Goal: Information Seeking & Learning: Compare options

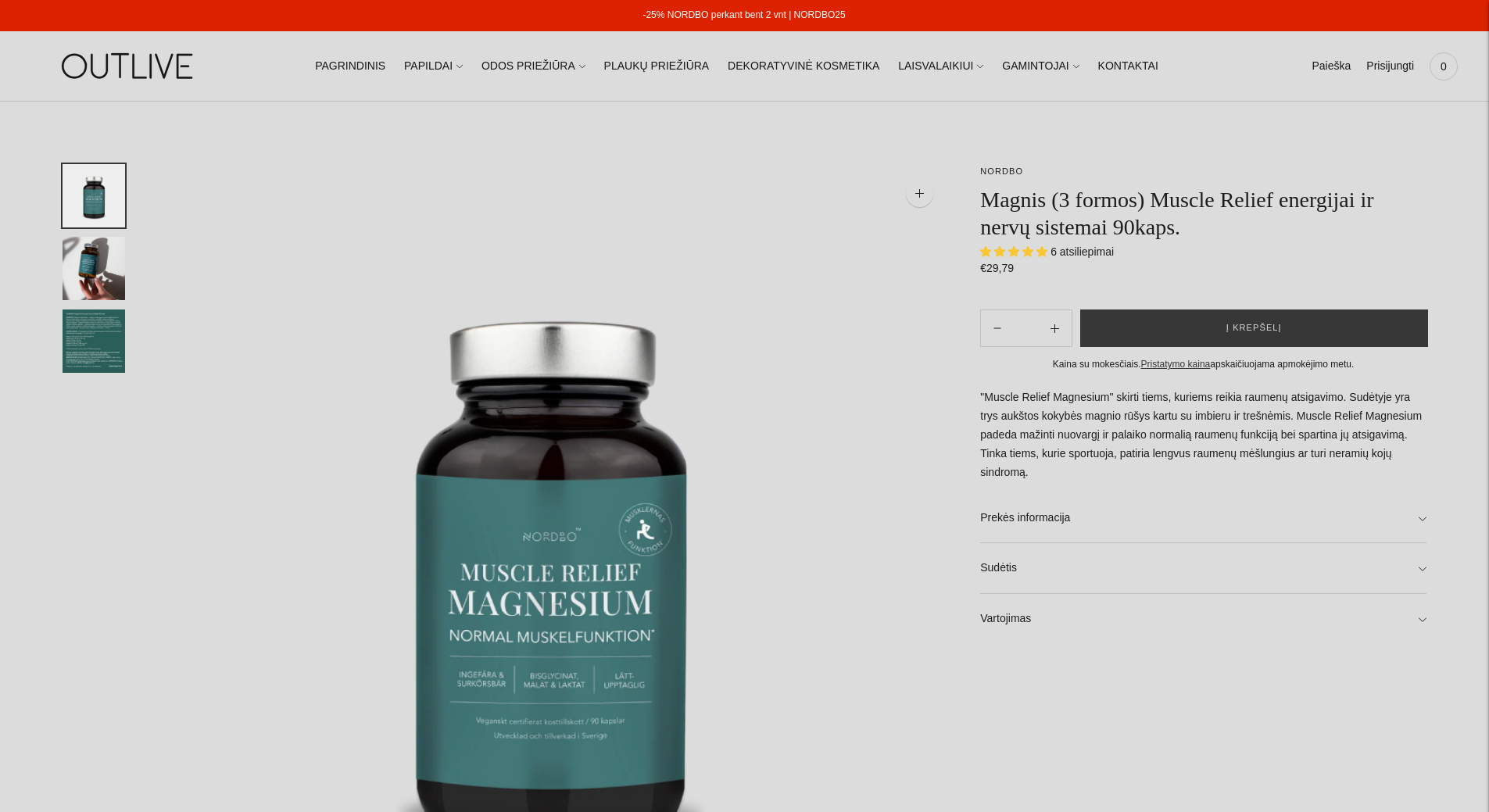
select select "**********"
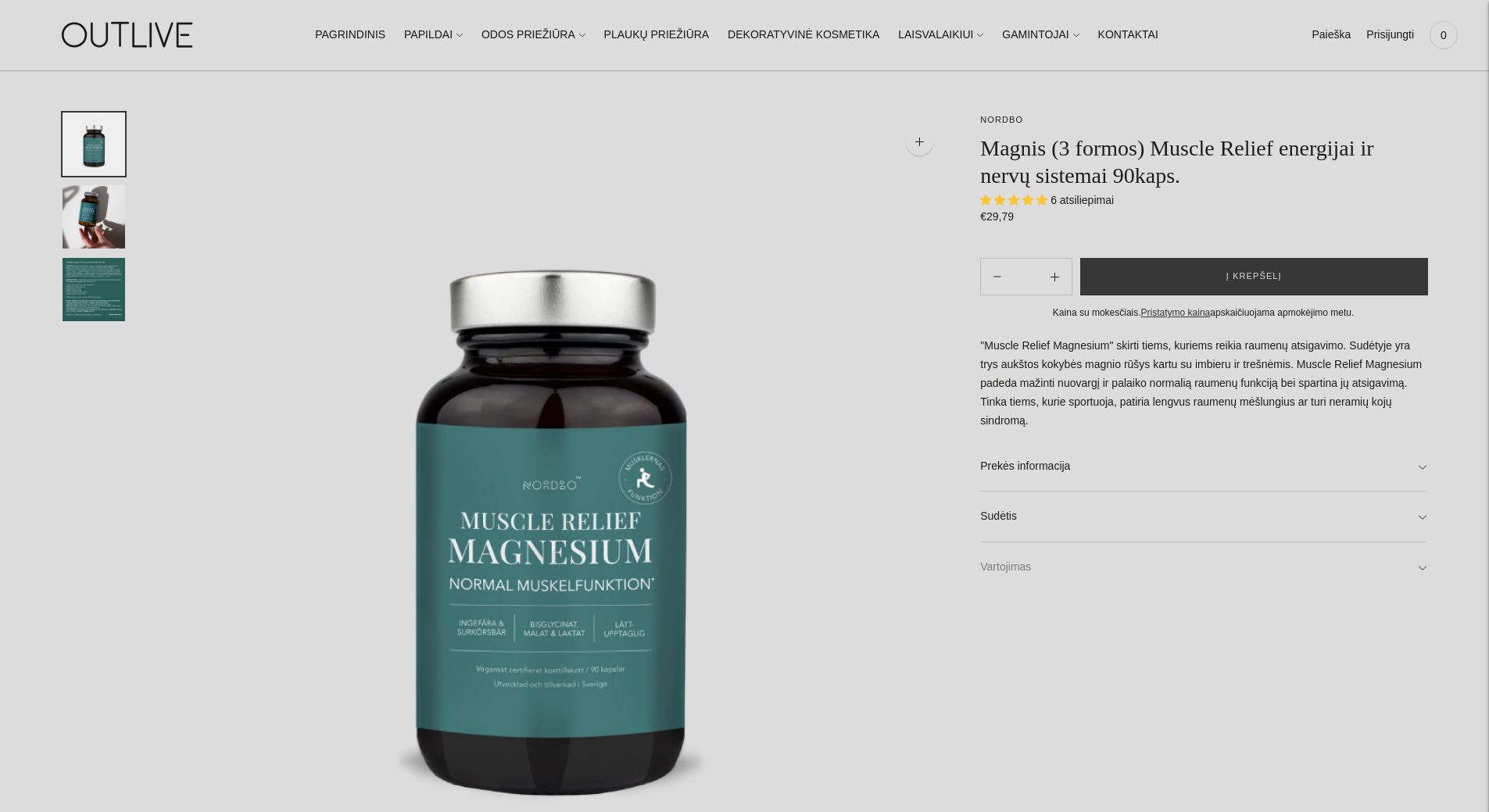
scroll to position [78, 0]
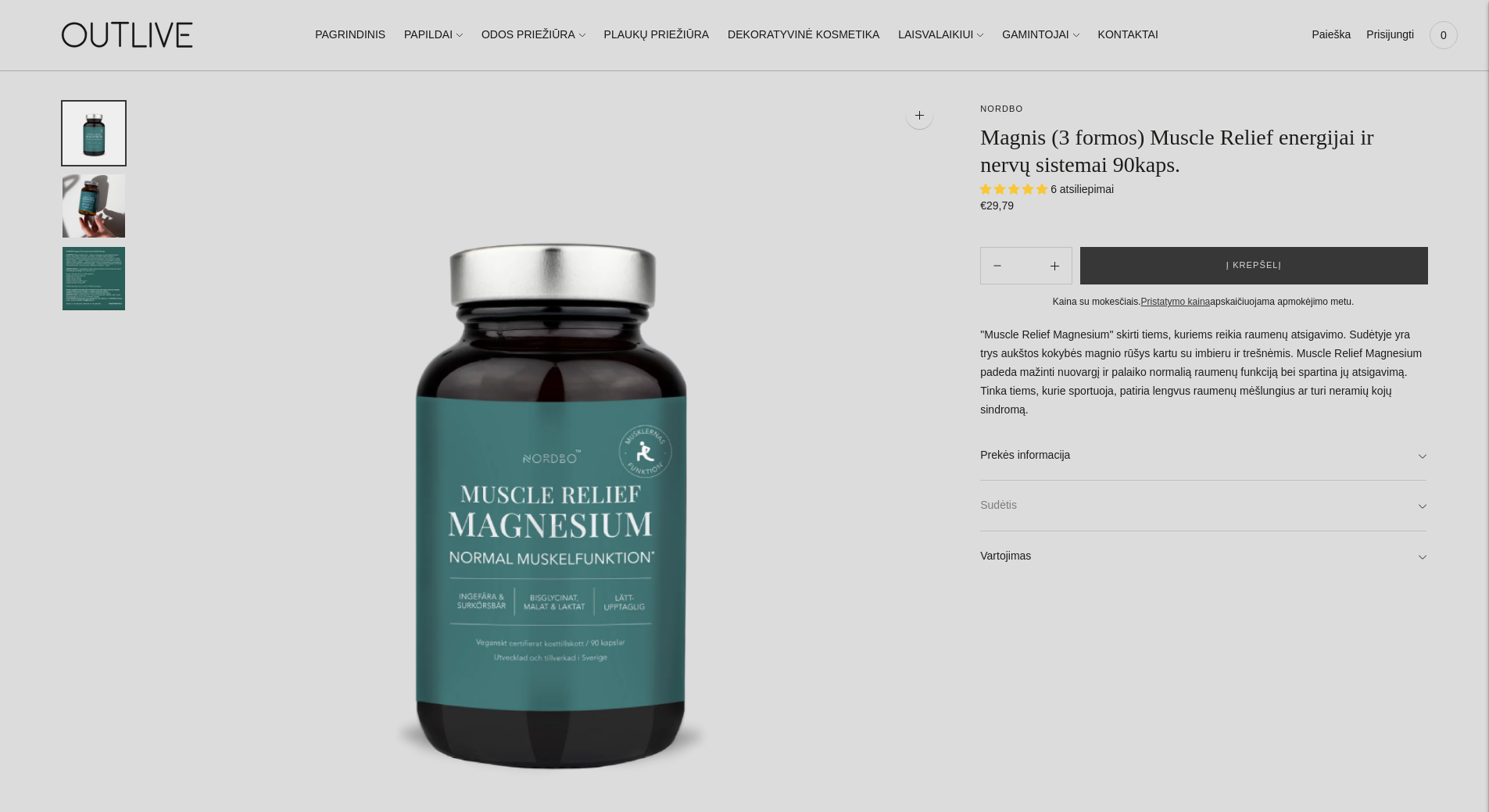
click at [1070, 510] on link "Sudėtis" at bounding box center [1203, 505] width 446 height 50
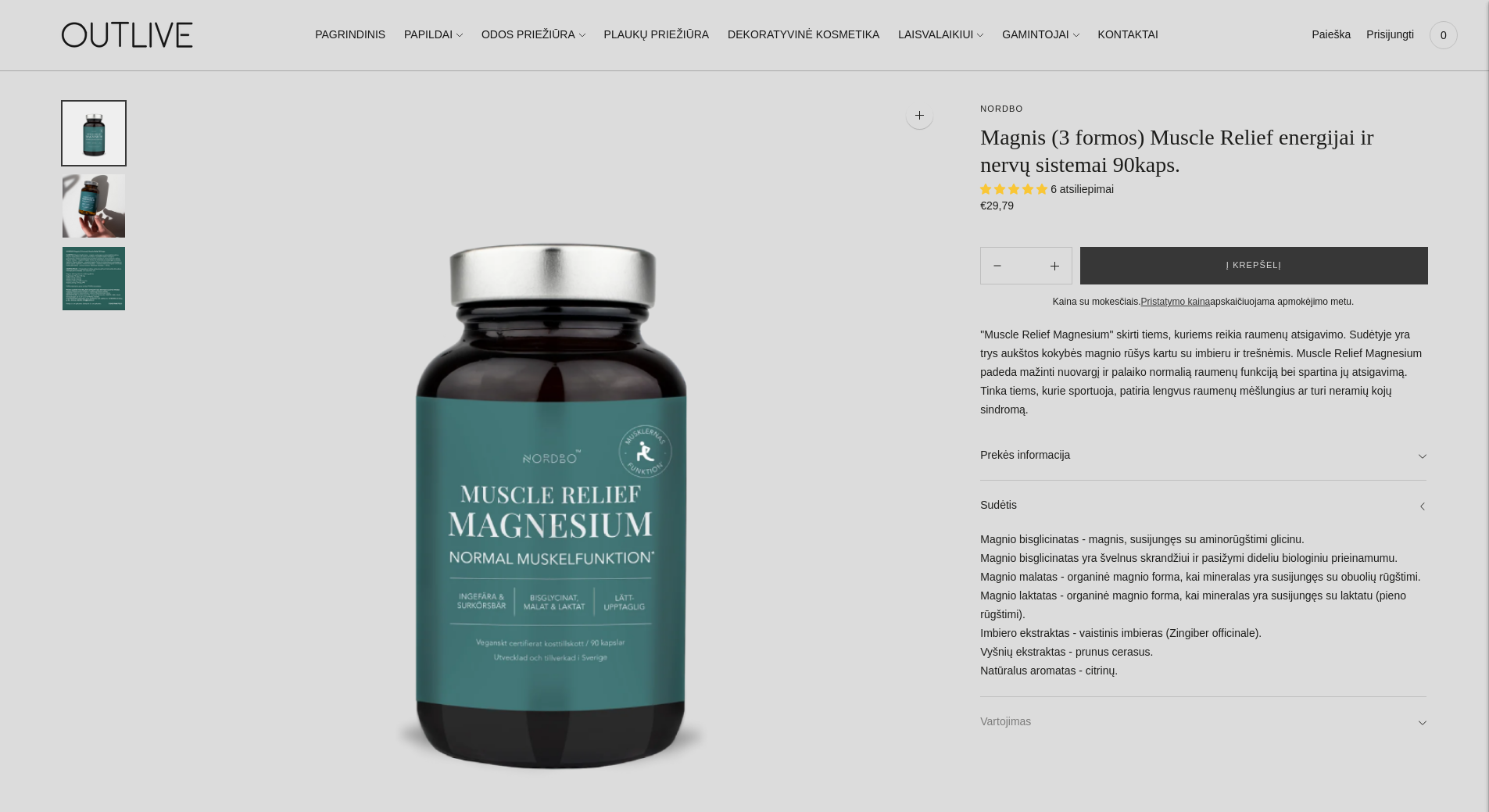
click at [1058, 720] on link "Vartojimas" at bounding box center [1203, 722] width 446 height 50
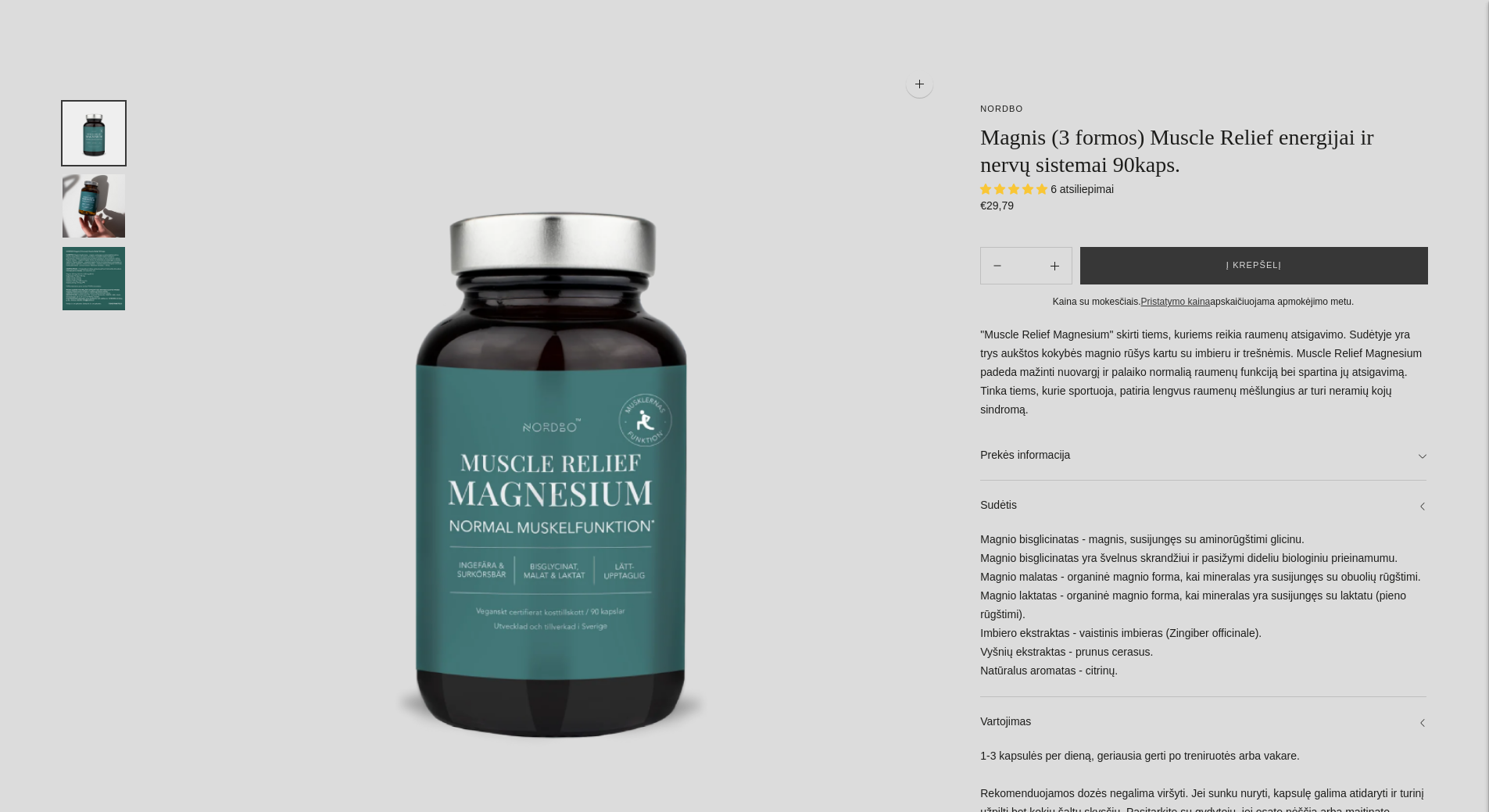
scroll to position [0, 0]
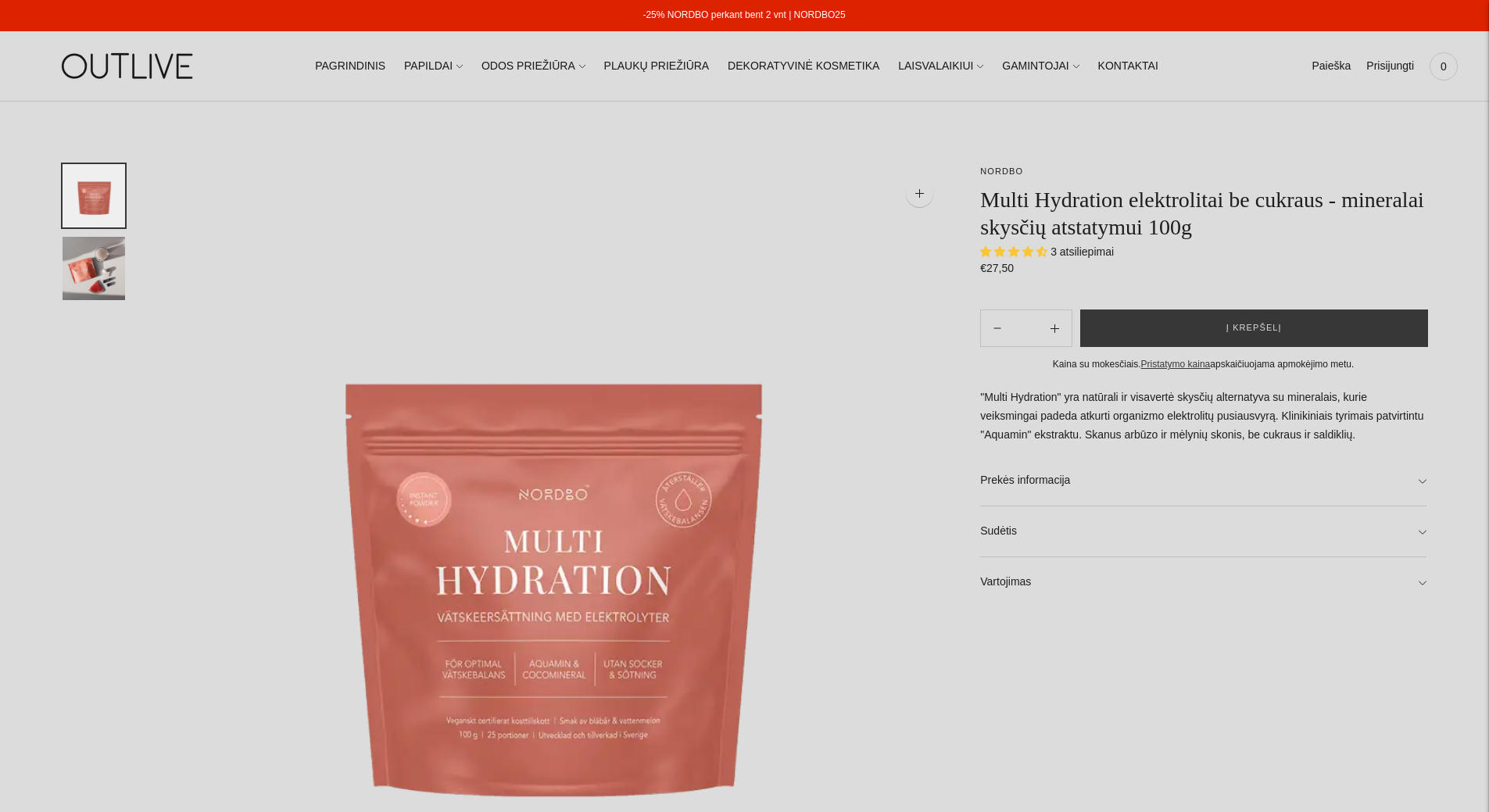
select select "**********"
click at [1073, 524] on link "Sudėtis" at bounding box center [1203, 530] width 446 height 50
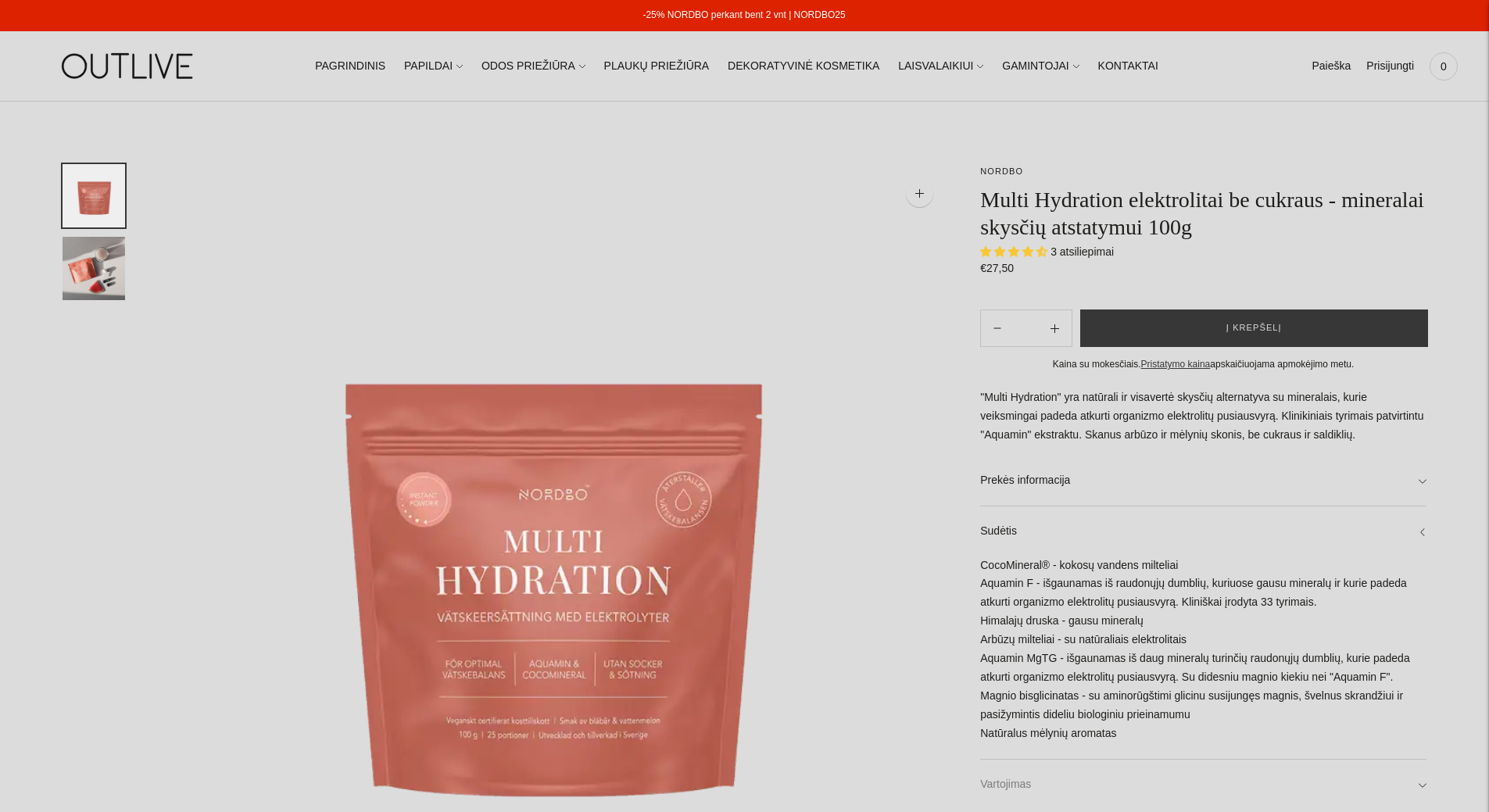
click at [1018, 772] on link "Vartojimas" at bounding box center [1203, 784] width 446 height 50
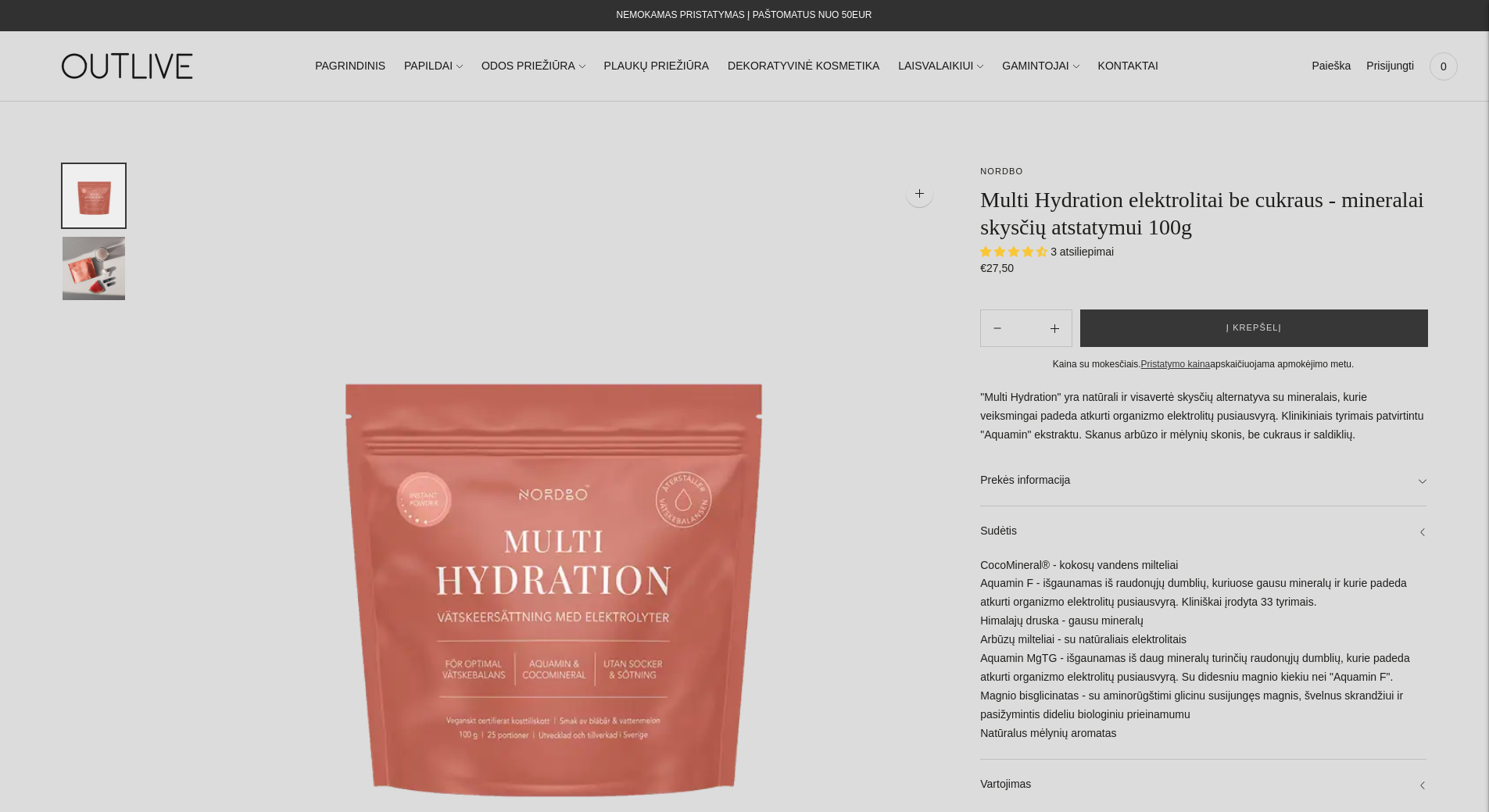
click at [1091, 252] on span "3 atsiliepimai" at bounding box center [1081, 251] width 63 height 12
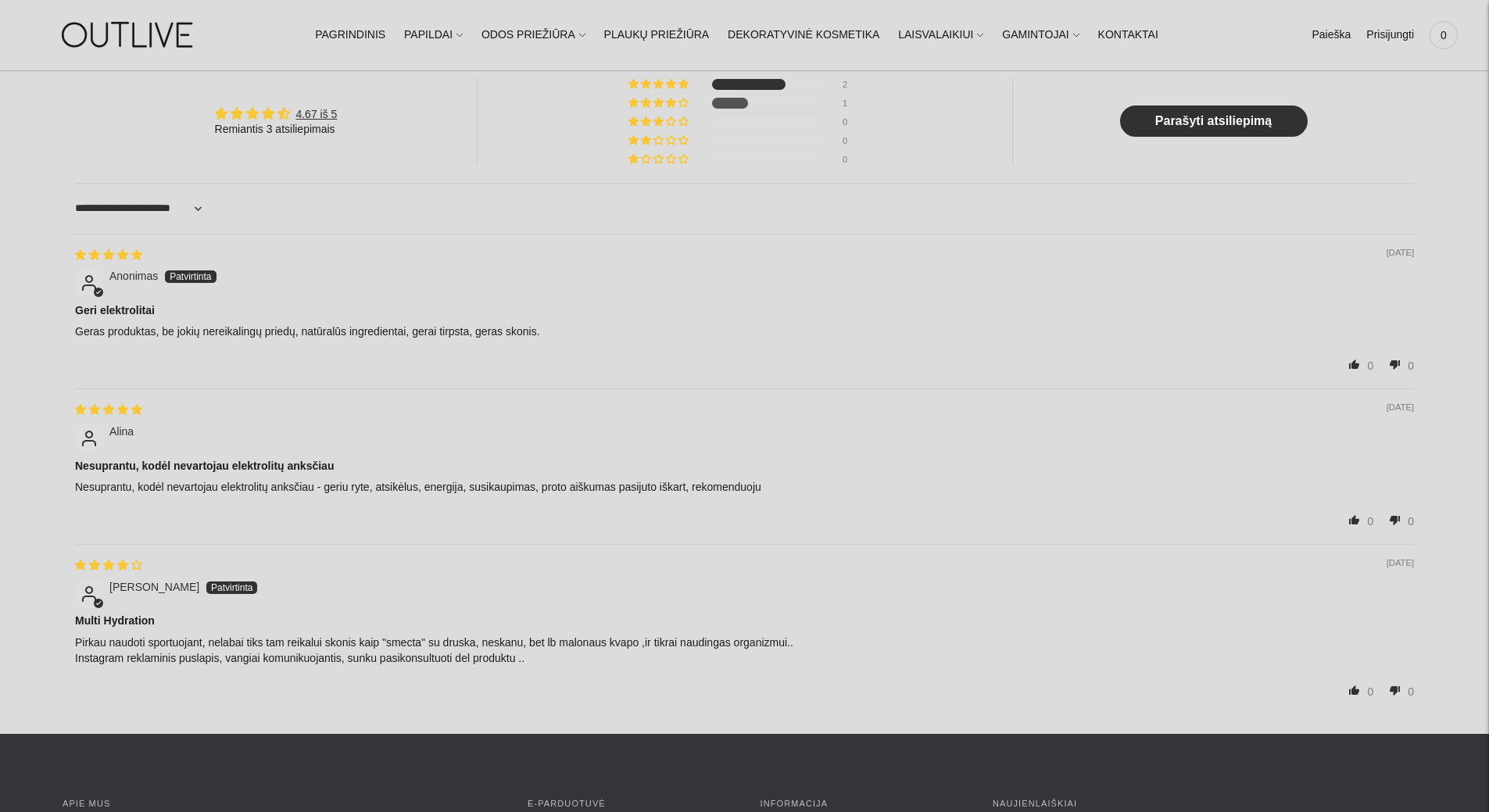
scroll to position [1730, 0]
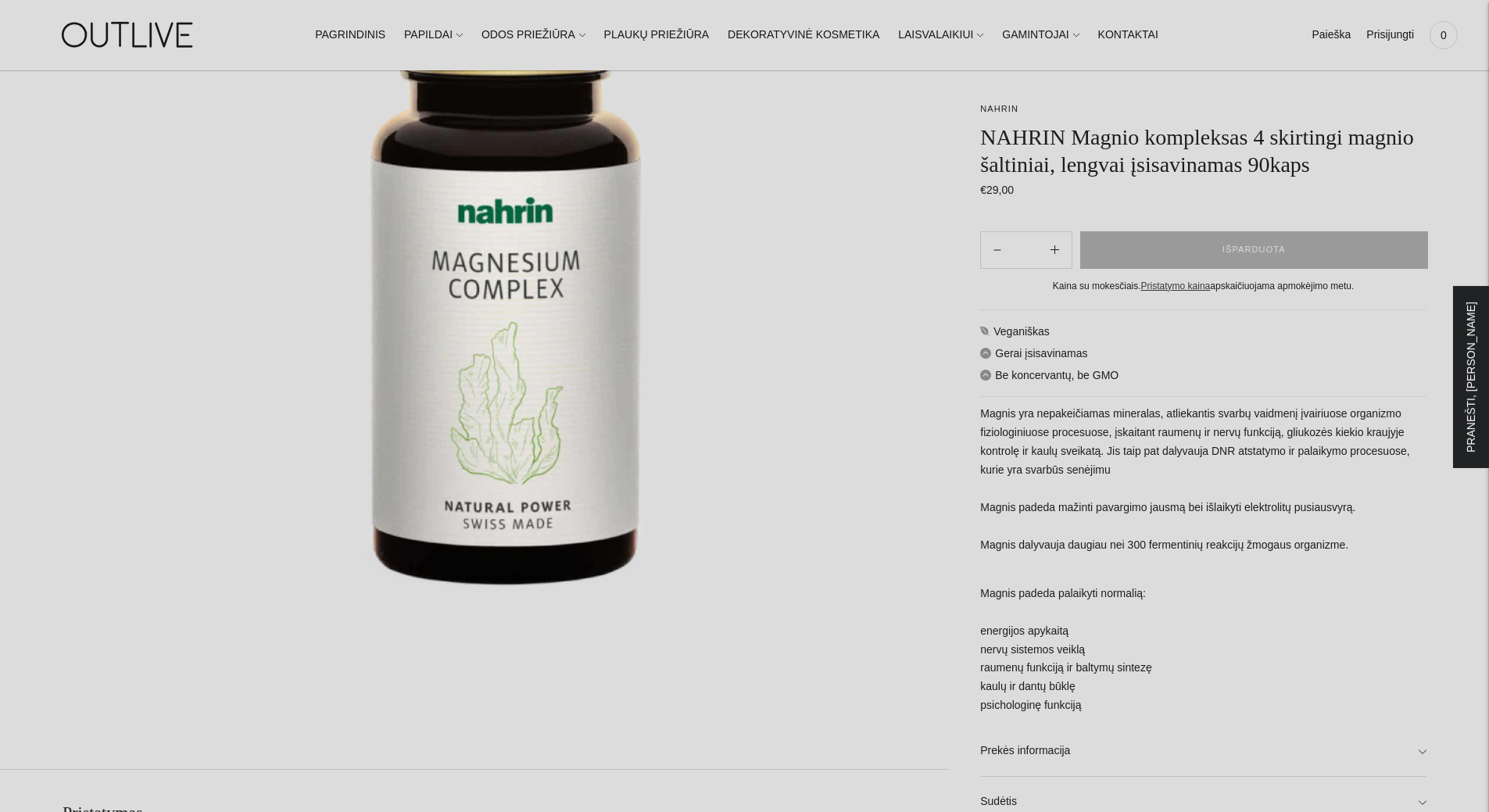
scroll to position [391, 0]
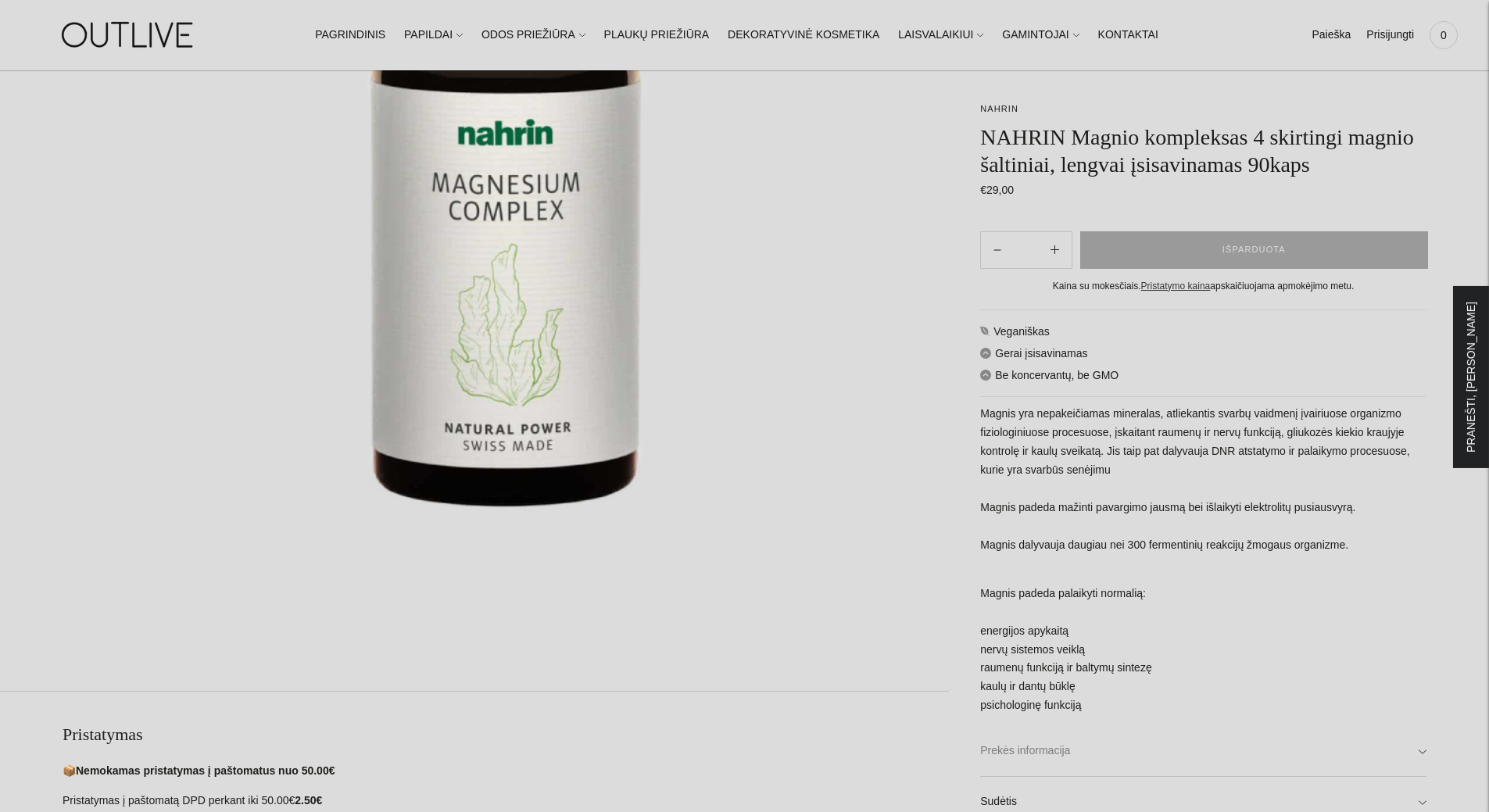
click at [1023, 755] on link "Prekės informacija" at bounding box center [1203, 750] width 446 height 50
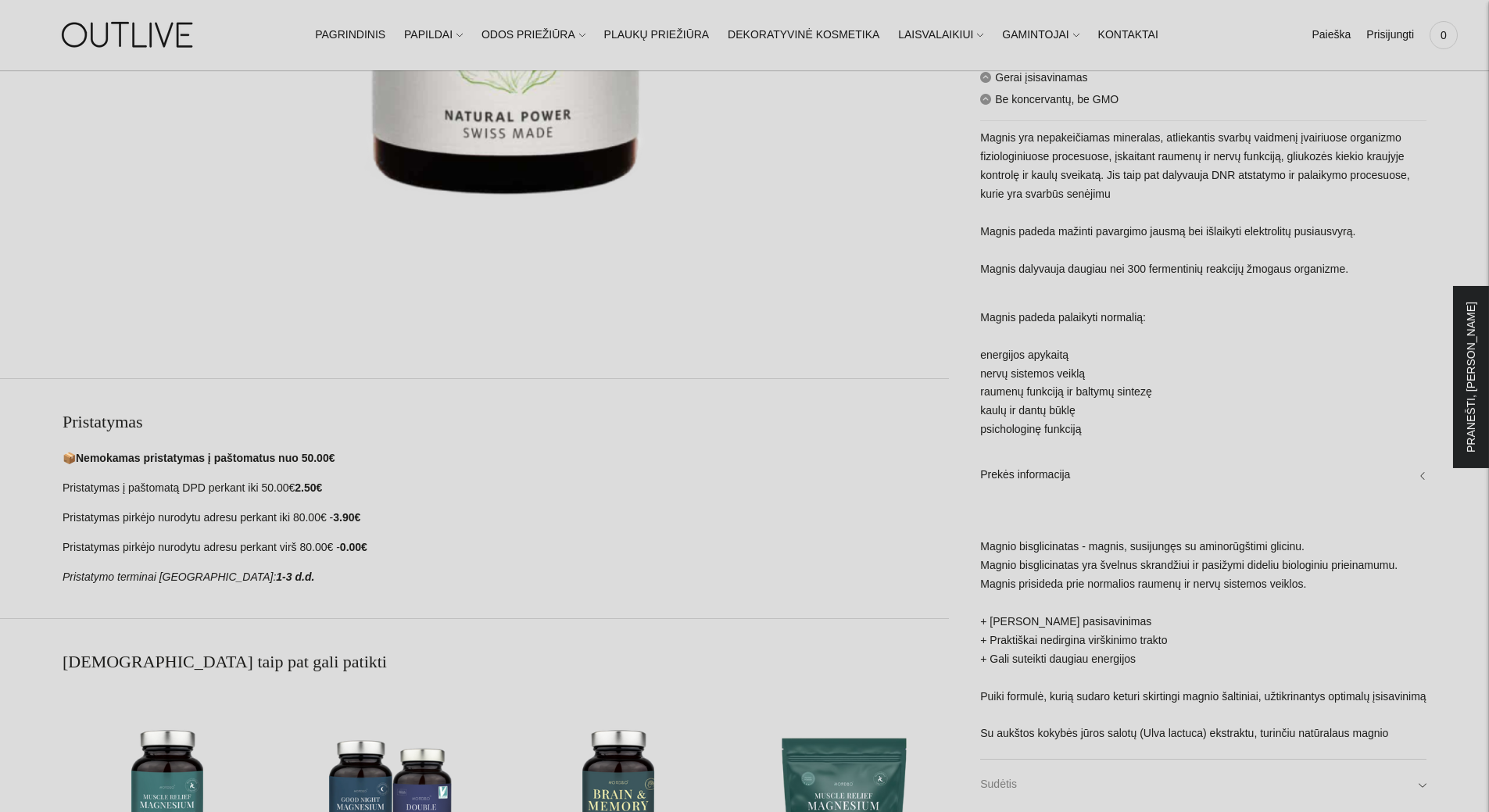
click at [998, 780] on link "Sudėtis" at bounding box center [1203, 784] width 446 height 50
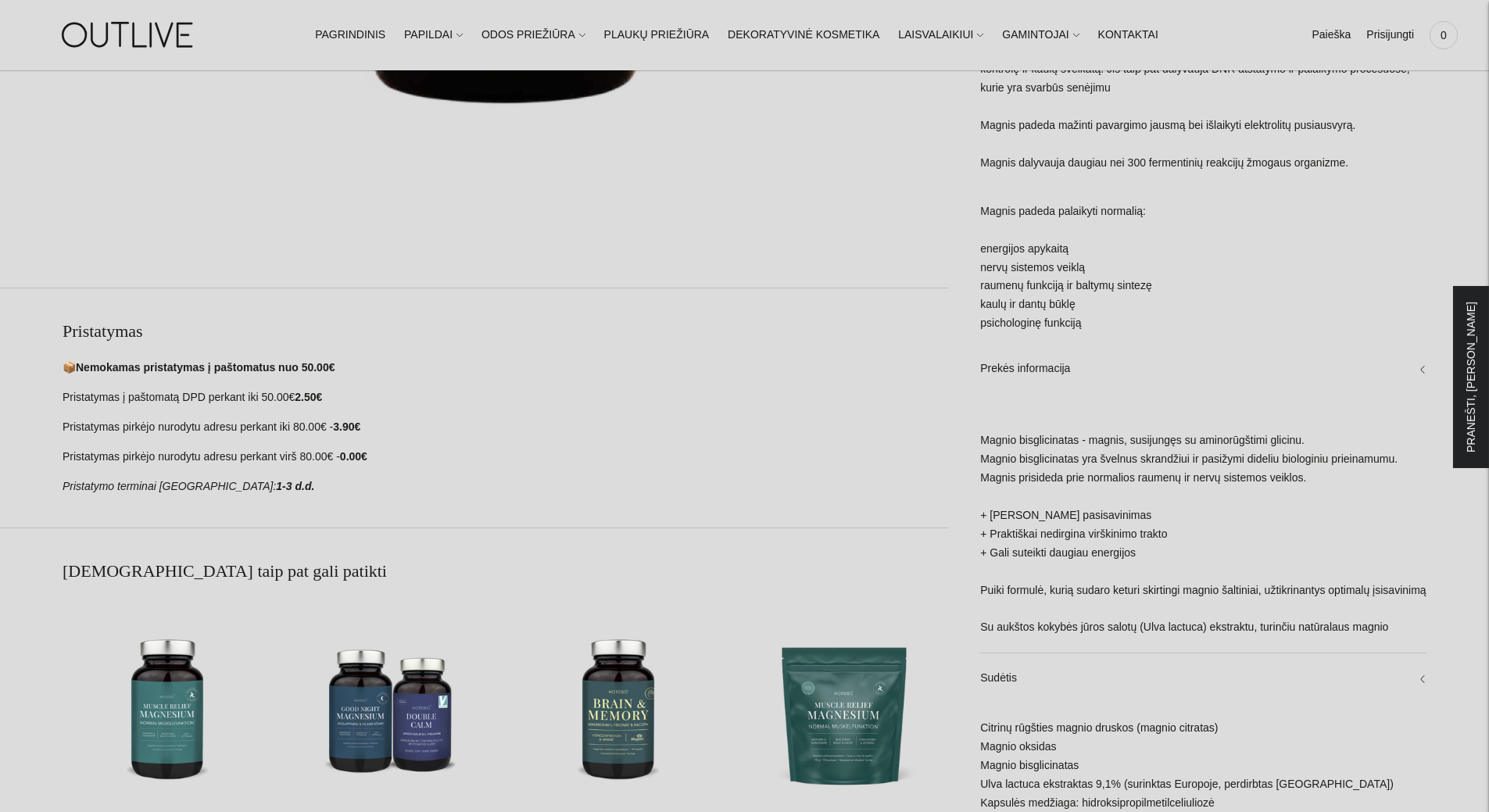
scroll to position [781, 0]
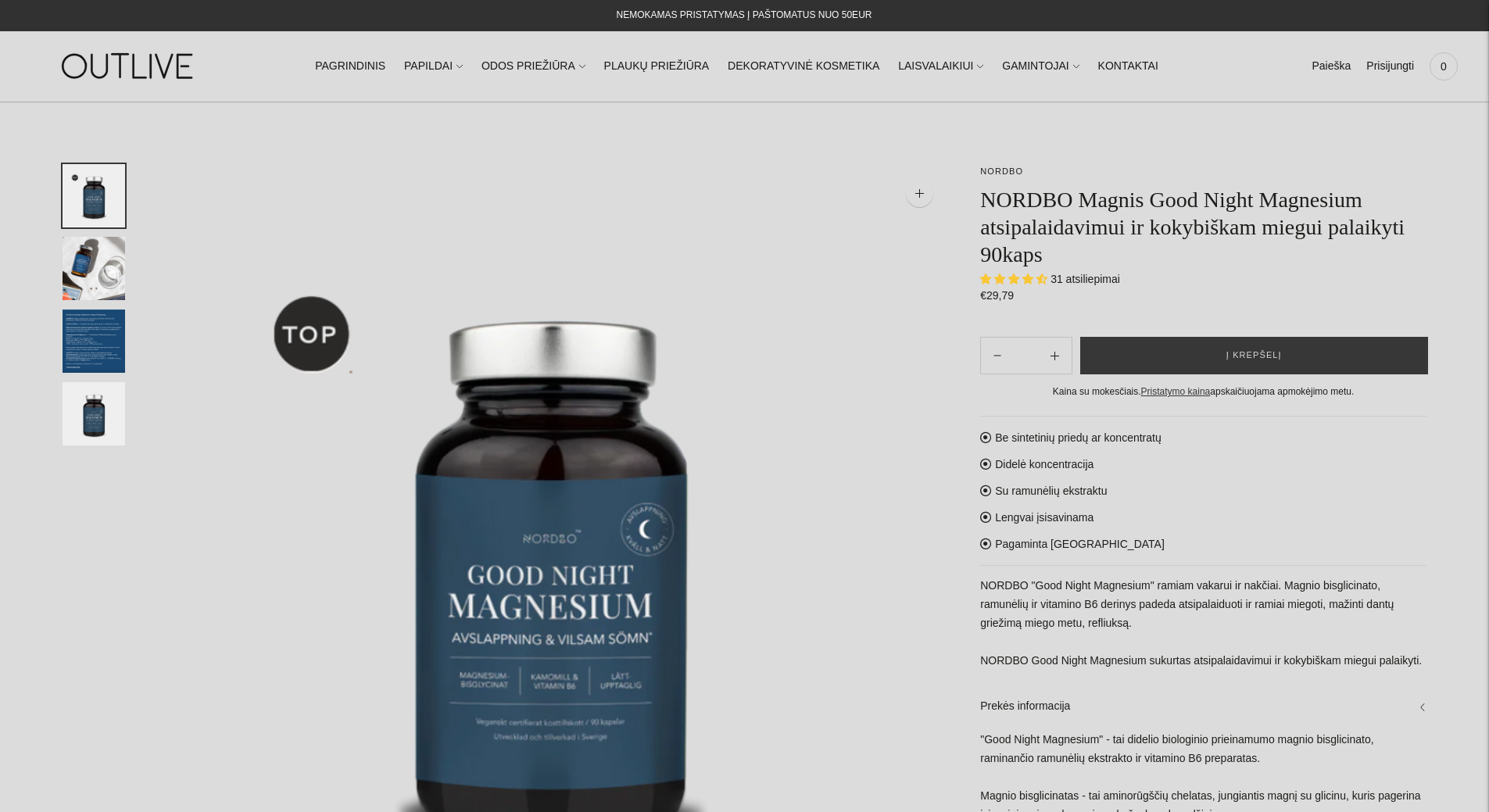
select select "**********"
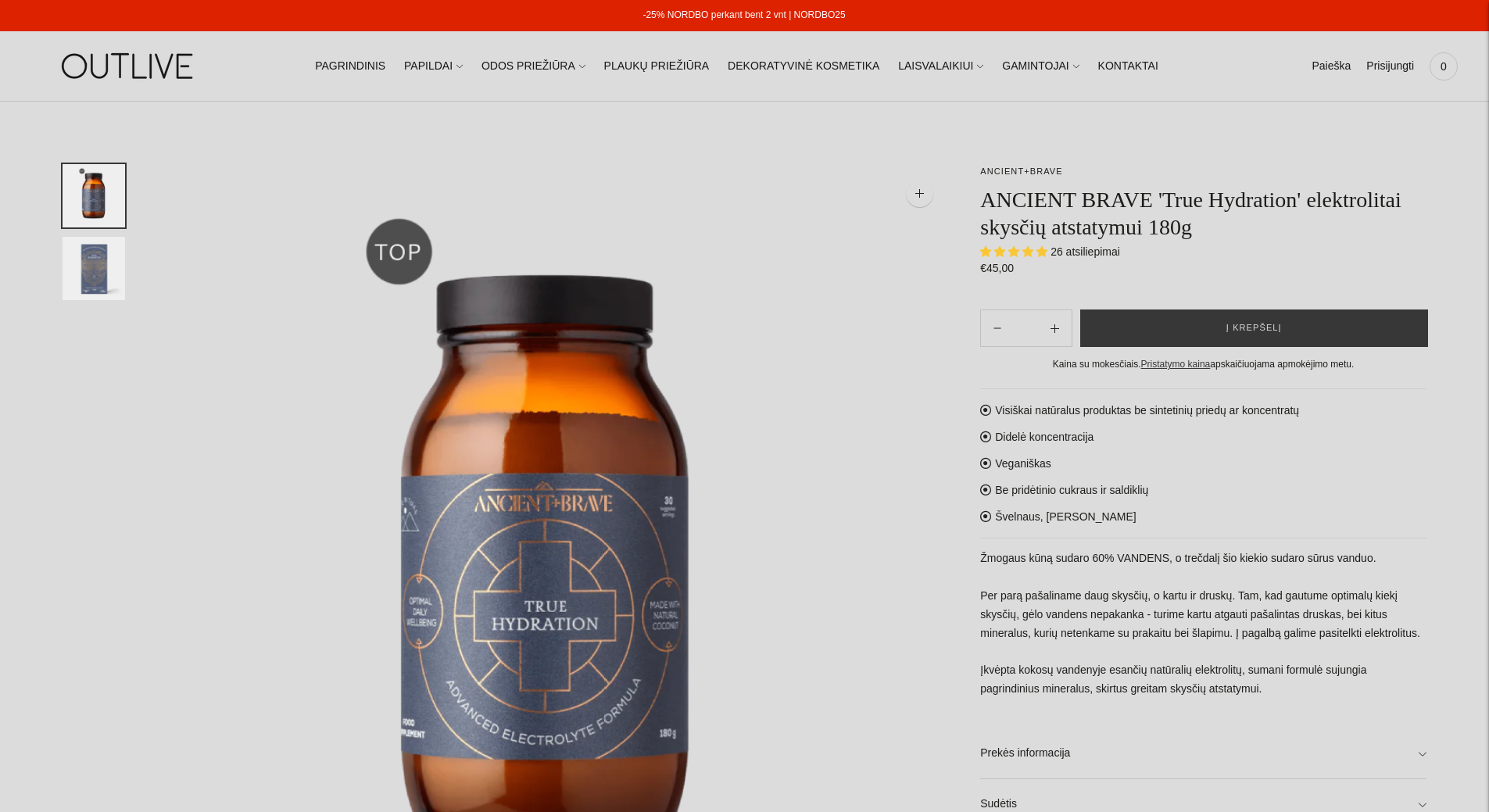
select select "**********"
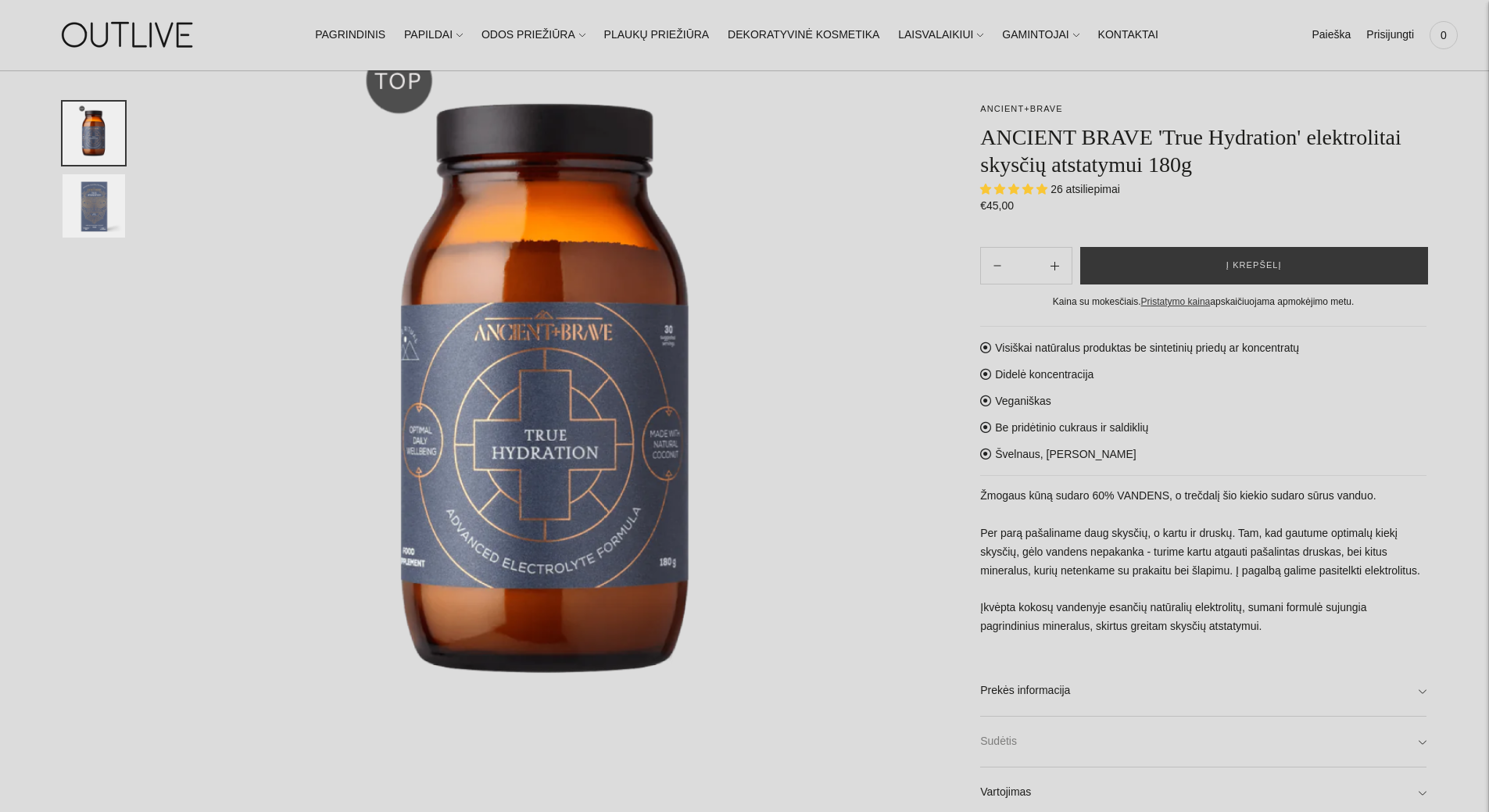
scroll to position [156, 0]
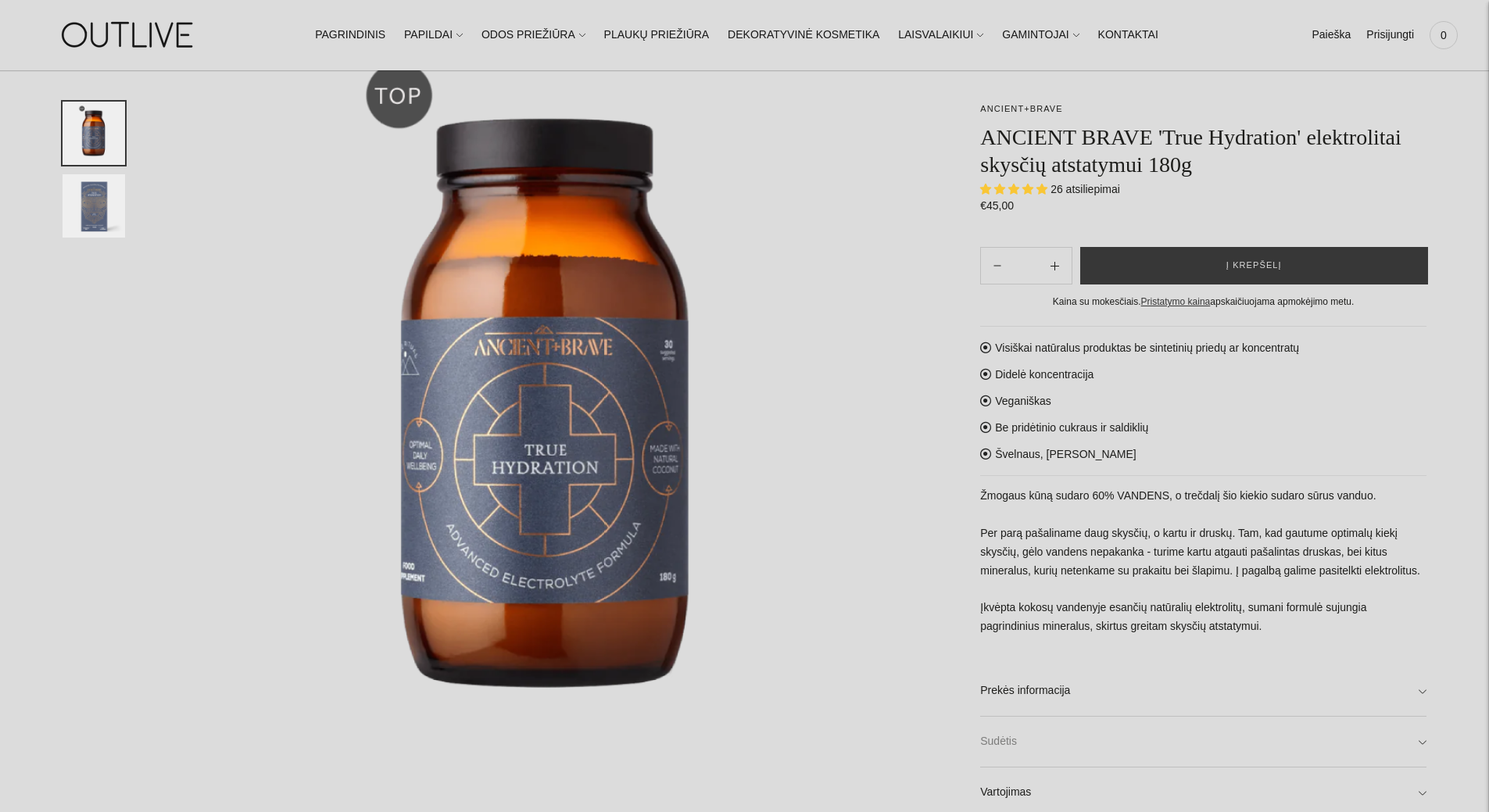
click at [1009, 732] on link "Sudėtis" at bounding box center [1203, 740] width 446 height 50
click at [1055, 698] on link "Prekės informacija" at bounding box center [1203, 690] width 446 height 50
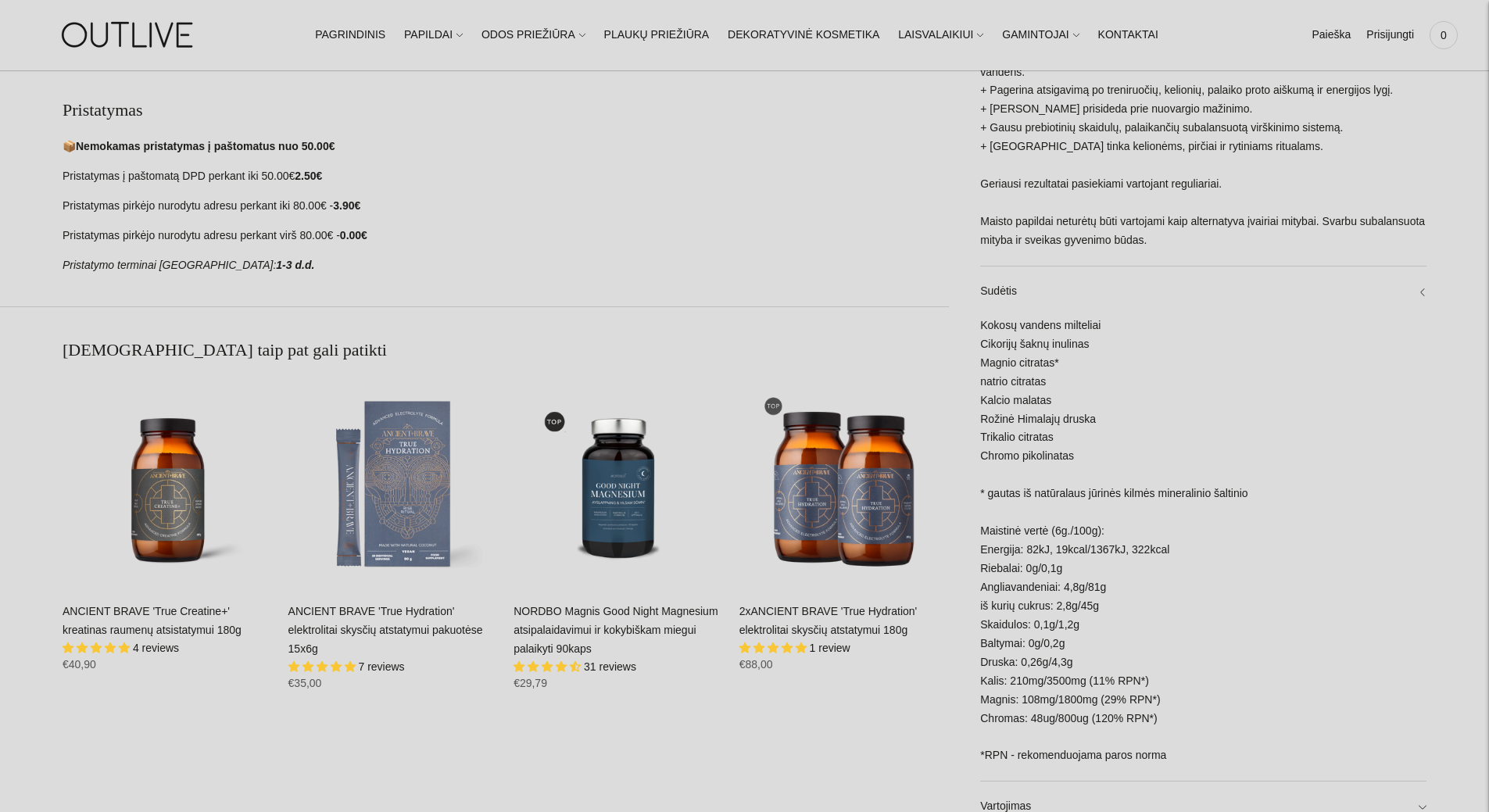
scroll to position [1015, 0]
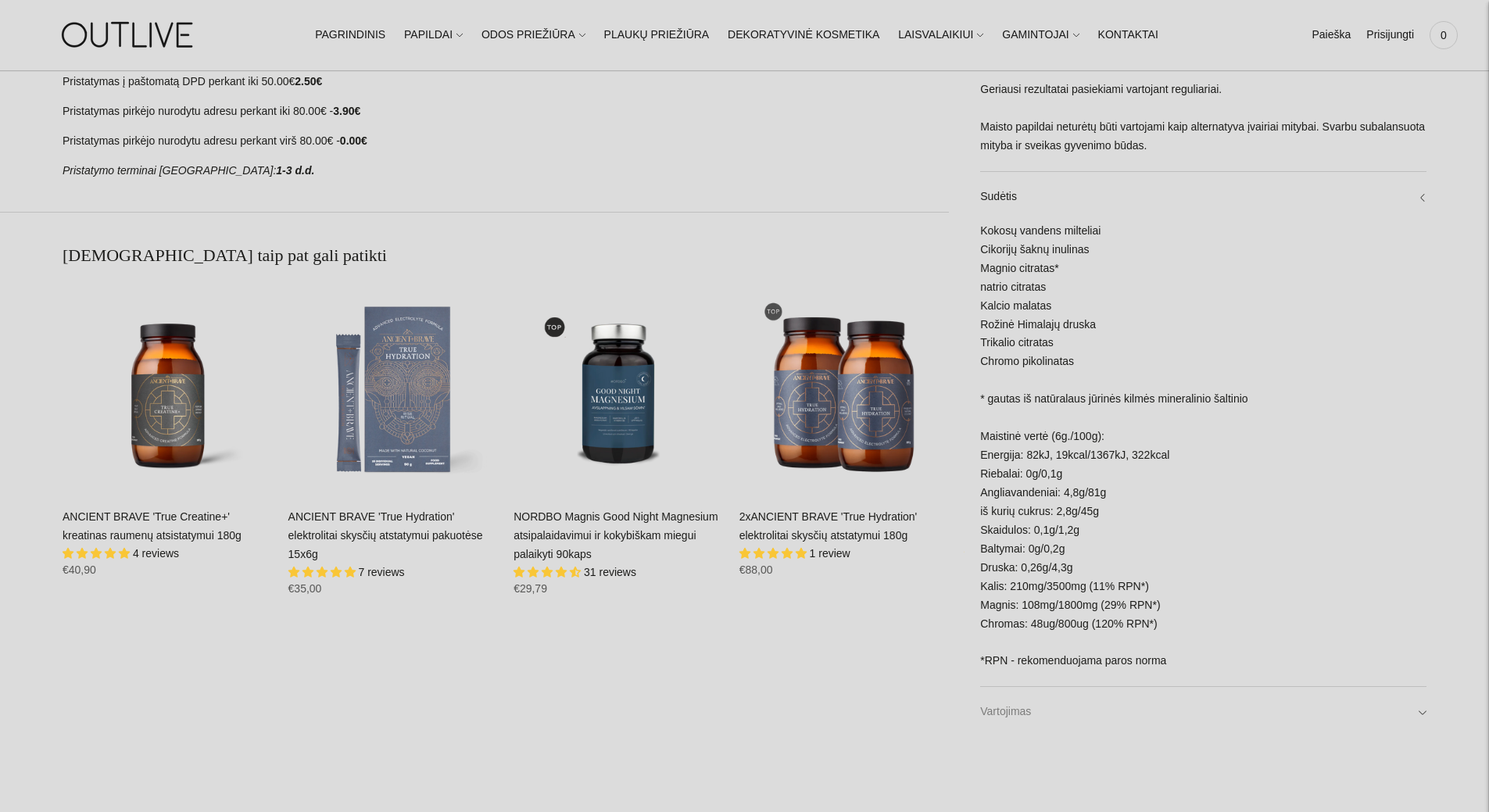
click at [991, 713] on link "Vartojimas" at bounding box center [1203, 711] width 446 height 50
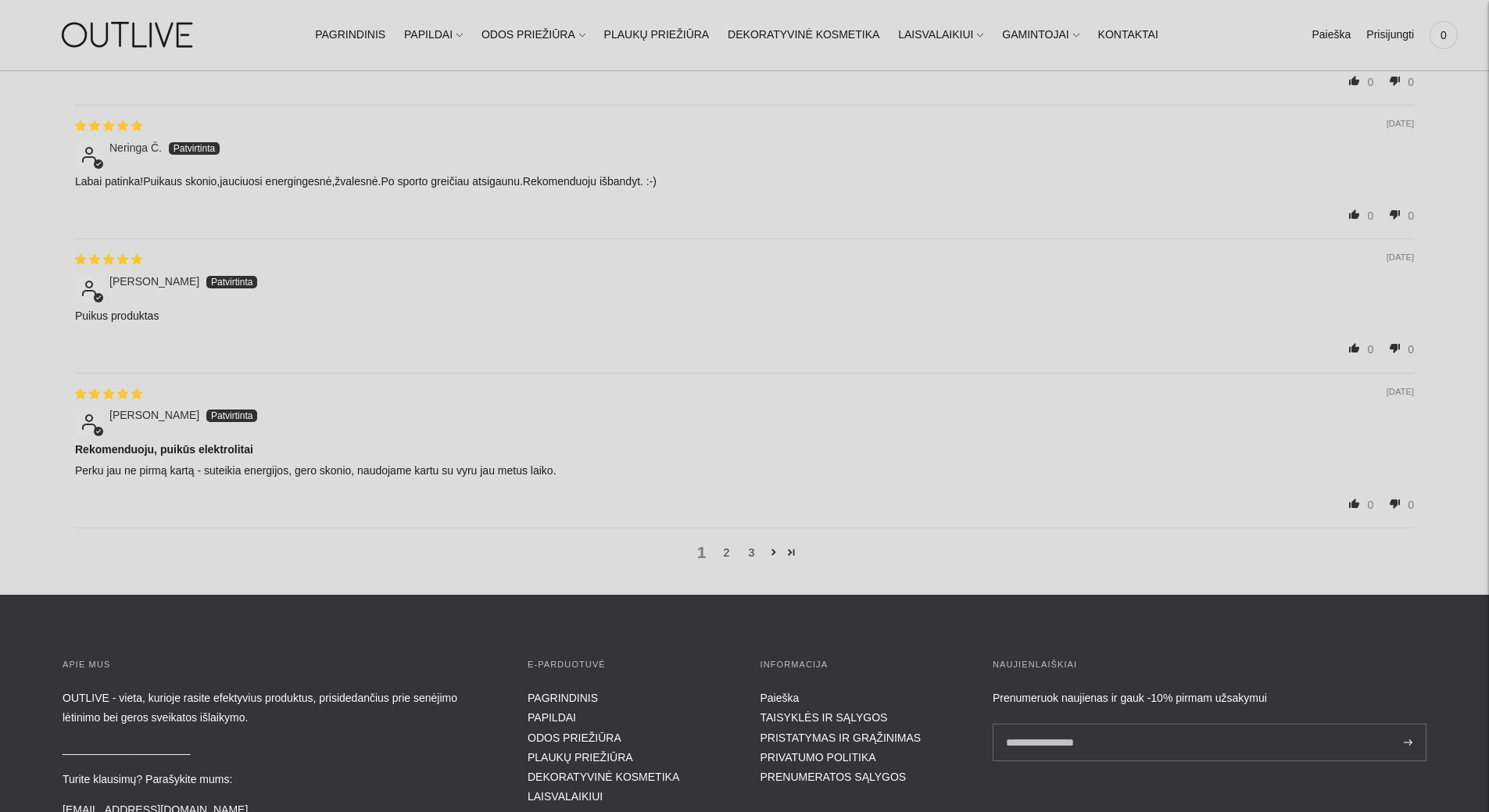
scroll to position [3046, 0]
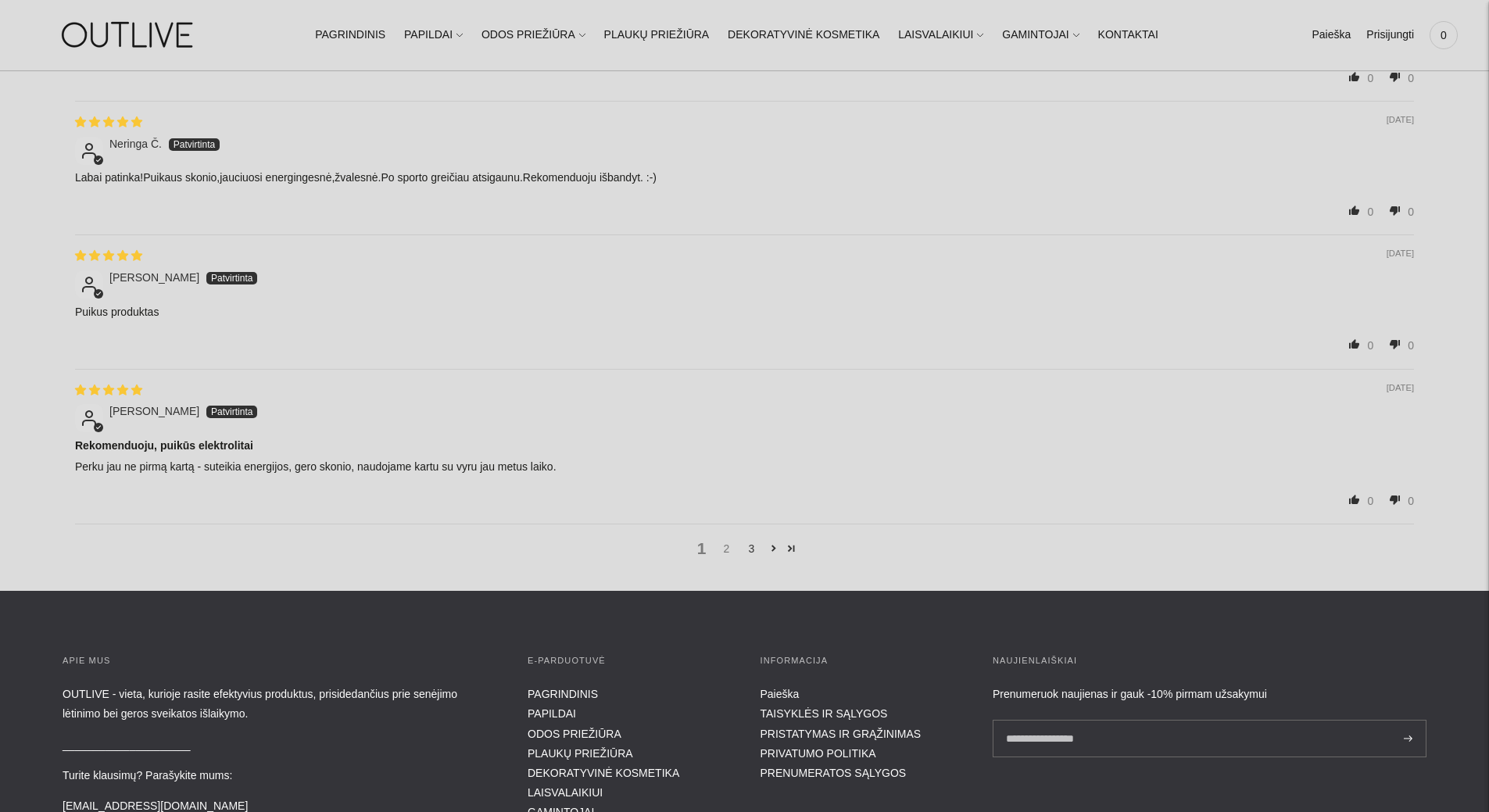
click at [726, 540] on link "2" at bounding box center [727, 548] width 25 height 17
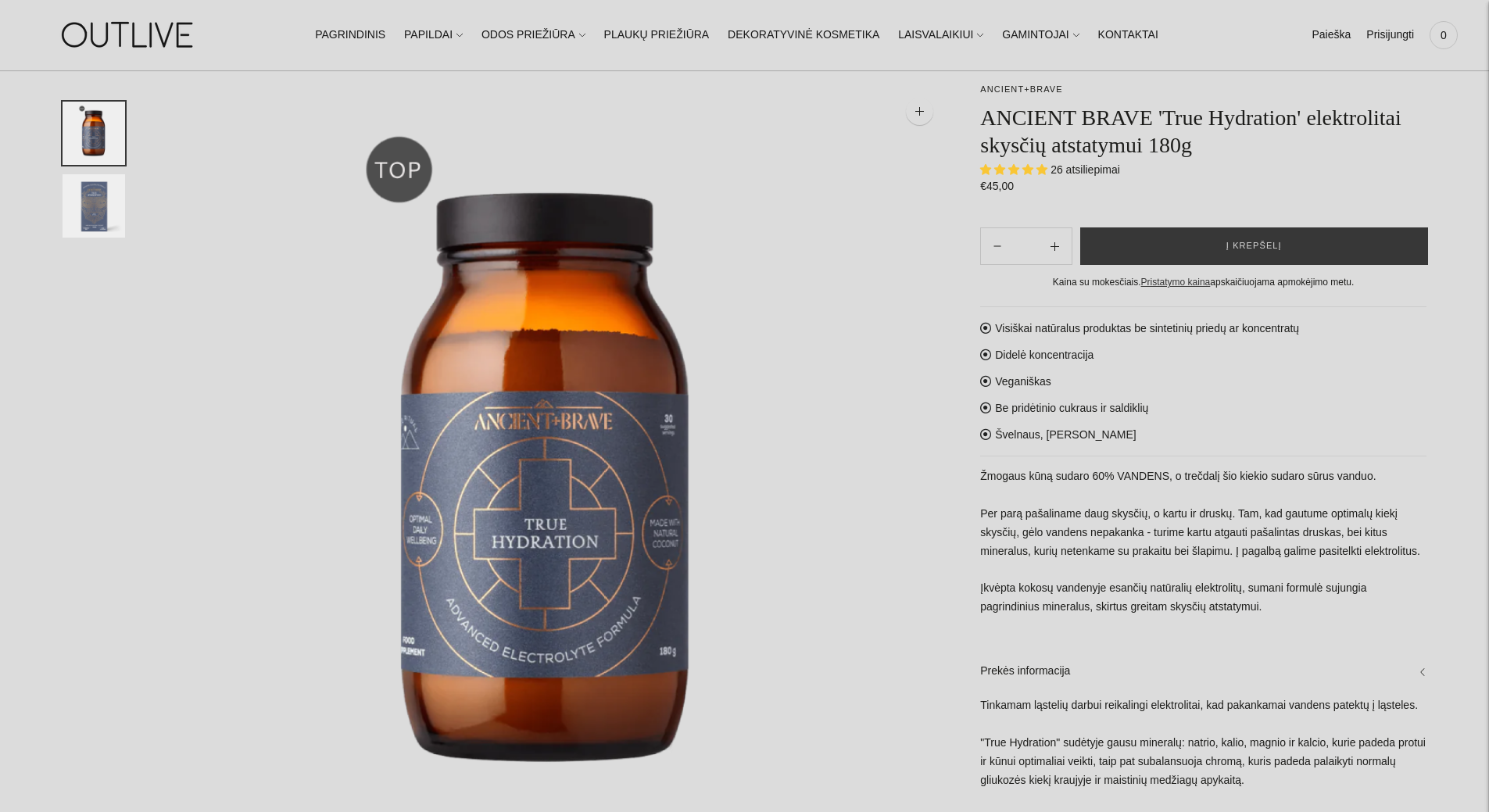
scroll to position [4, 0]
